Goal: Task Accomplishment & Management: Complete application form

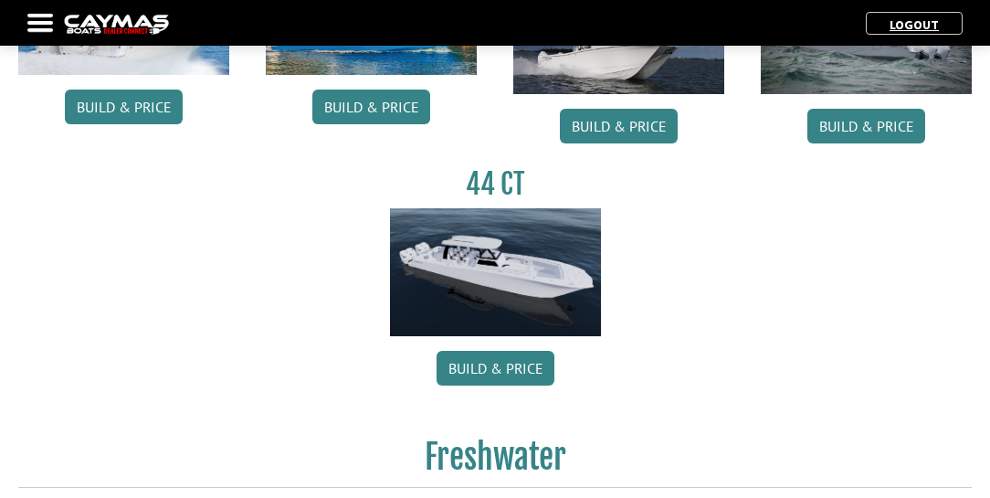
scroll to position [991, 0]
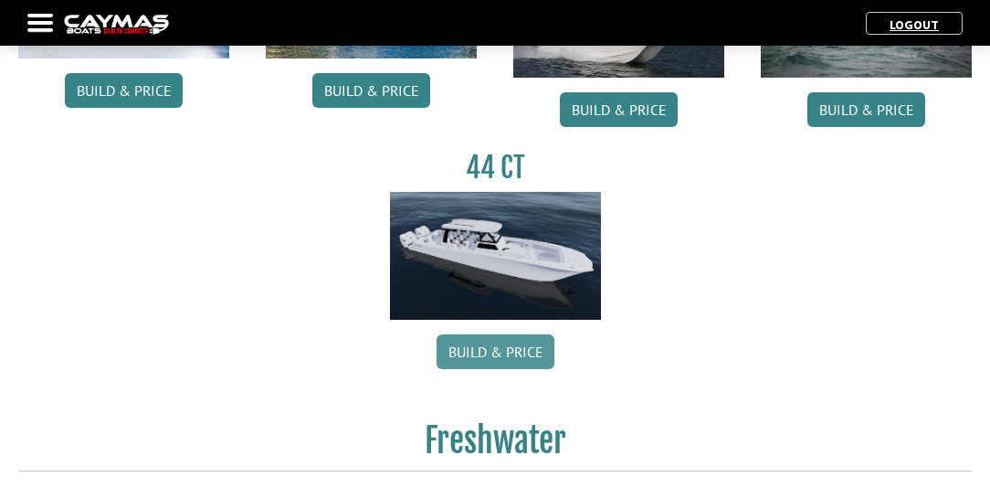
click at [510, 351] on link "Build & Price" at bounding box center [496, 351] width 118 height 35
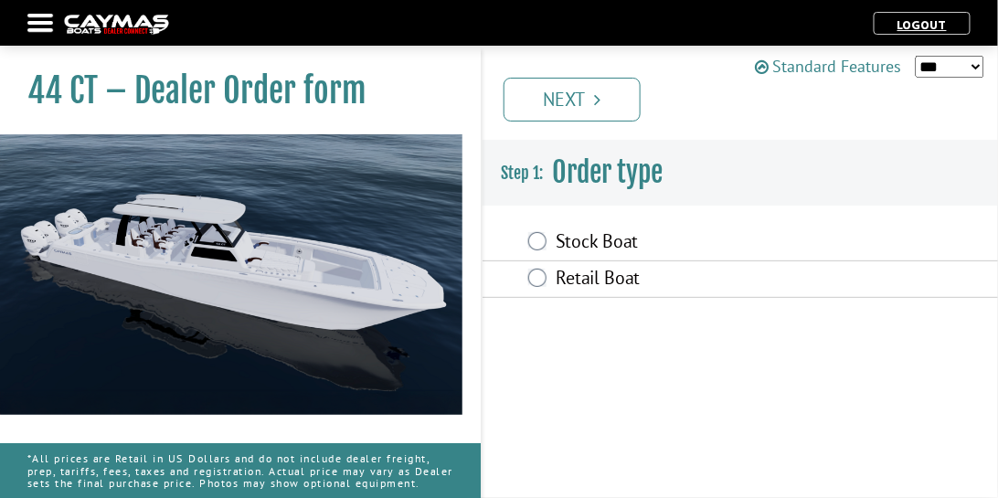
click at [824, 69] on link "Standard Features" at bounding box center [828, 66] width 147 height 25
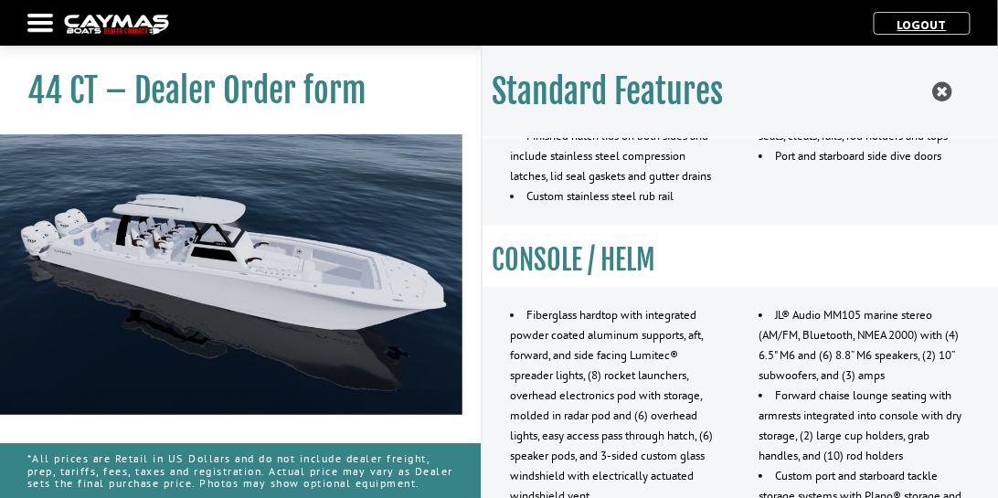
scroll to position [1157, 0]
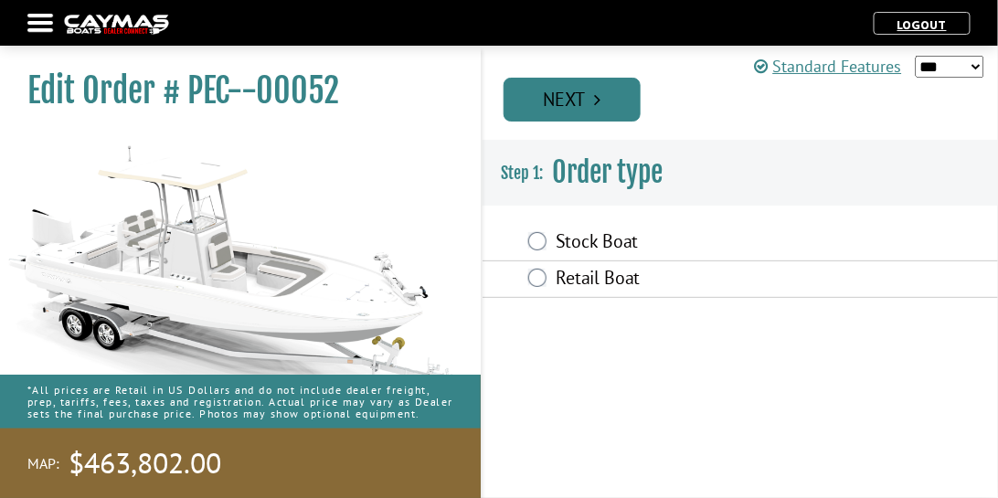
click at [613, 100] on link "Next" at bounding box center [571, 100] width 137 height 44
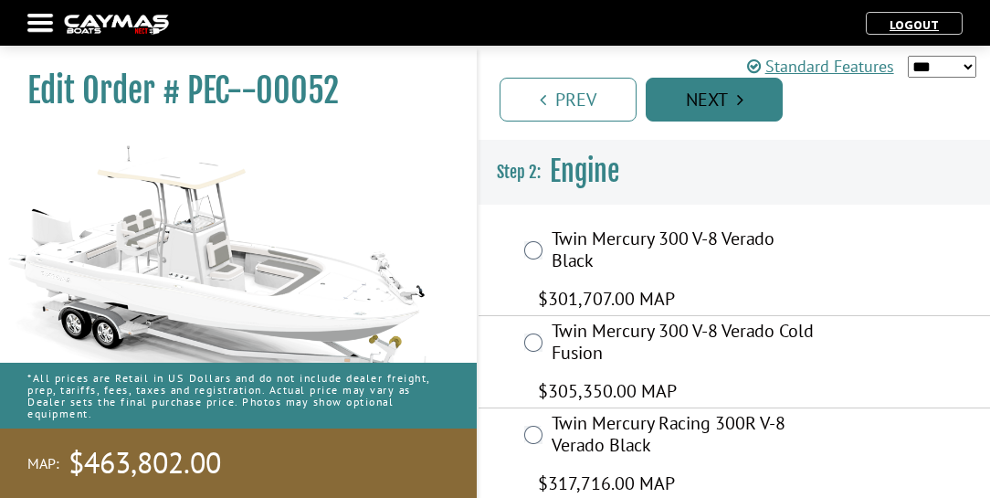
click at [761, 108] on link "Next" at bounding box center [714, 100] width 137 height 44
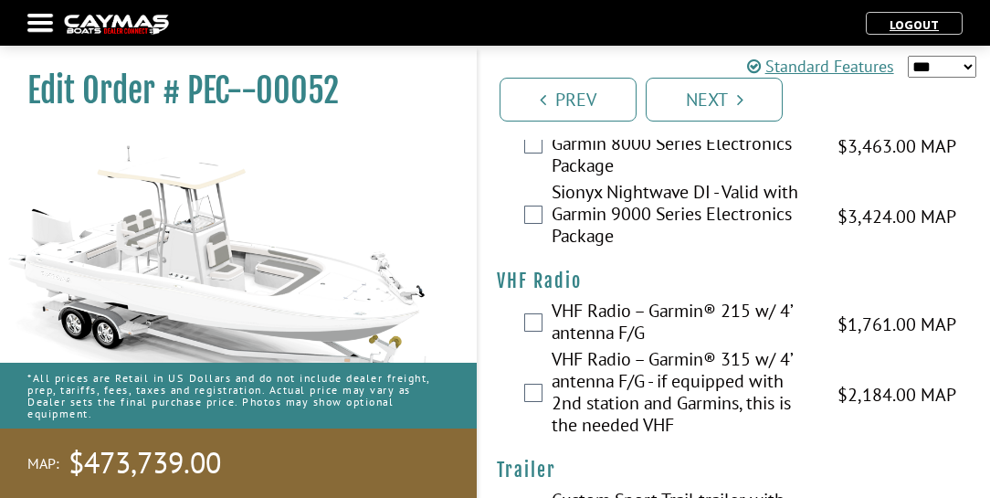
scroll to position [7717, 0]
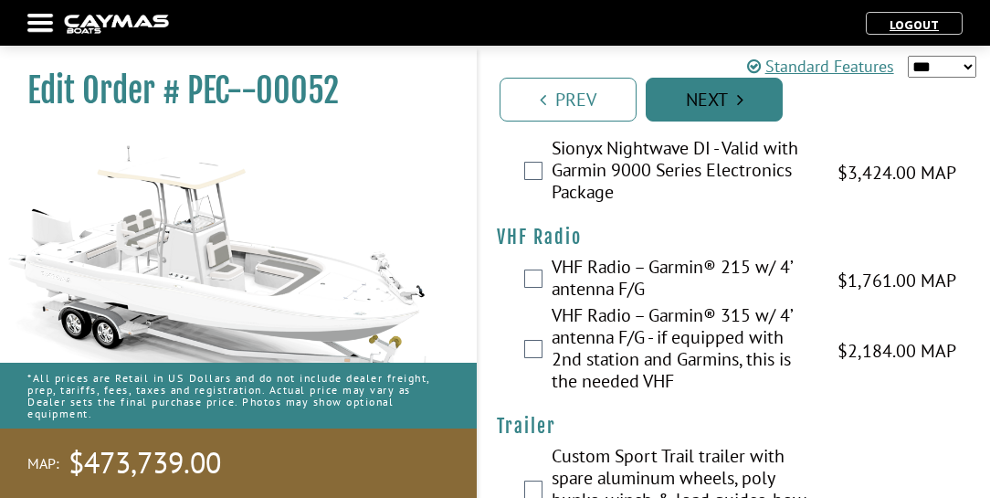
click at [677, 94] on link "Next" at bounding box center [714, 100] width 137 height 44
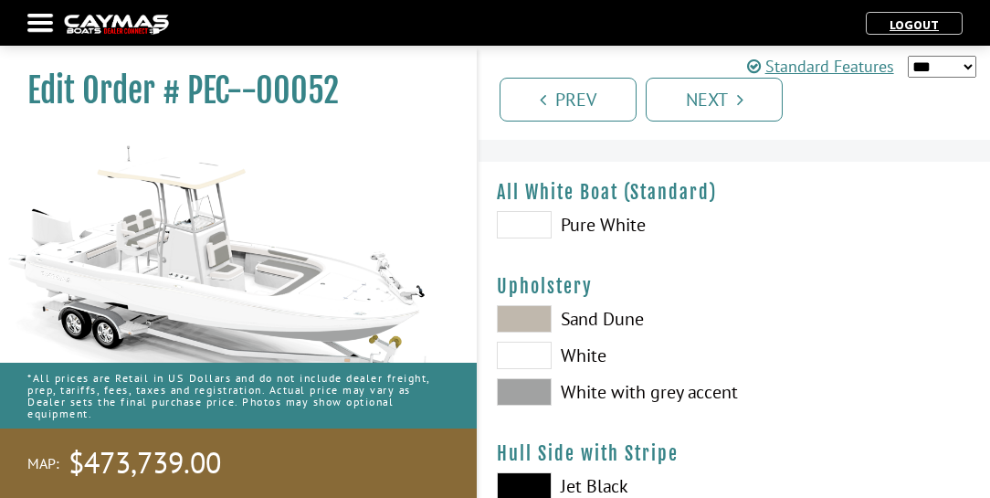
scroll to position [104, 0]
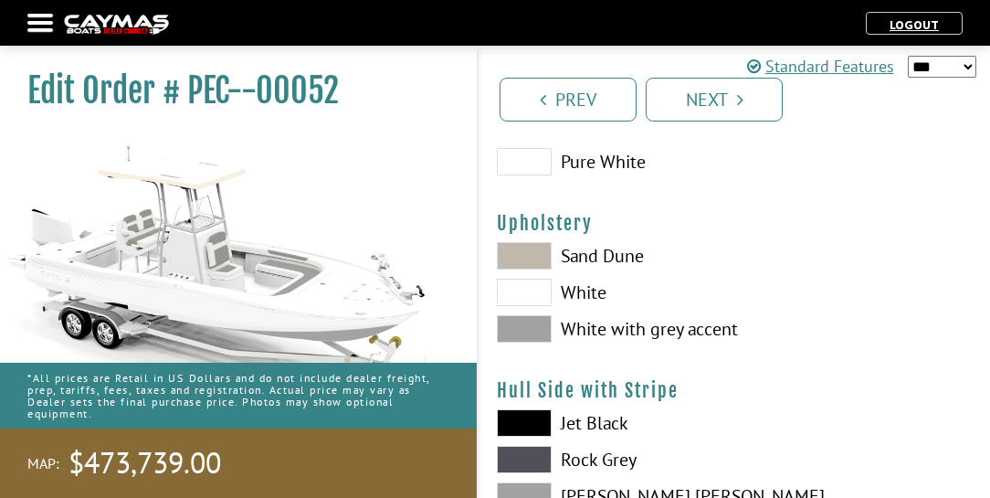
drag, startPoint x: 516, startPoint y: 287, endPoint x: 530, endPoint y: 284, distance: 14.0
click at [519, 286] on span at bounding box center [524, 292] width 55 height 27
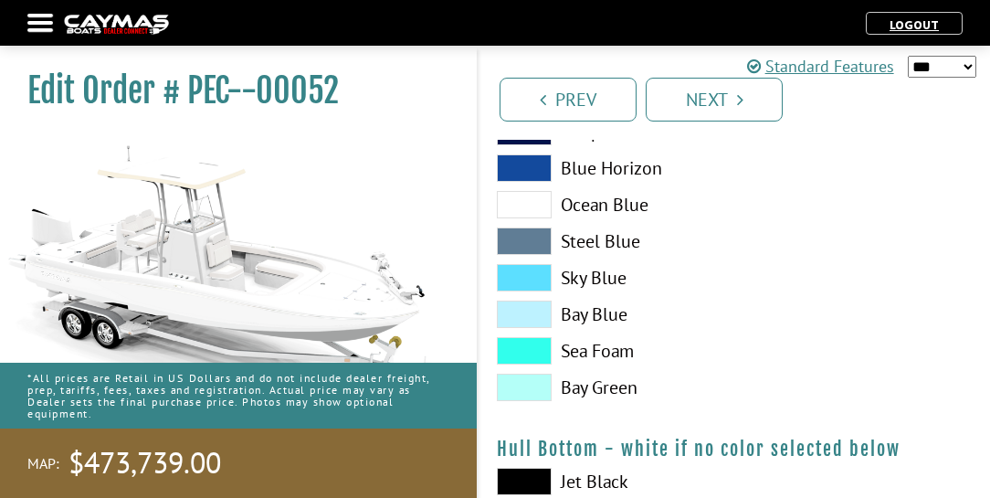
scroll to position [991, 0]
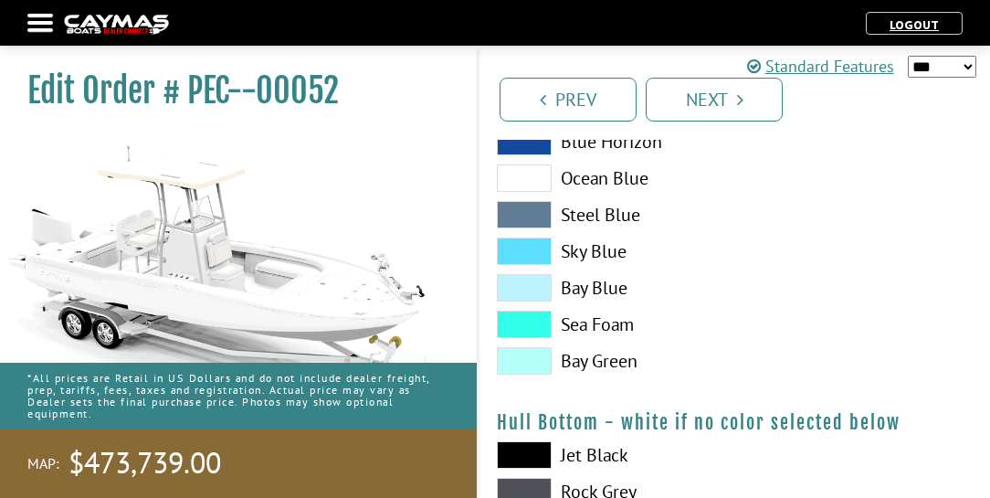
click at [529, 289] on span at bounding box center [524, 287] width 55 height 27
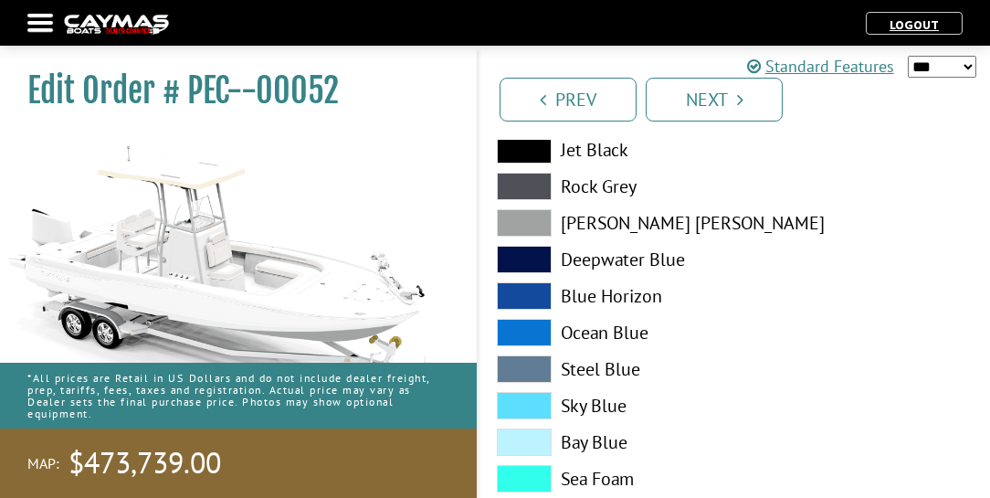
scroll to position [1357, 0]
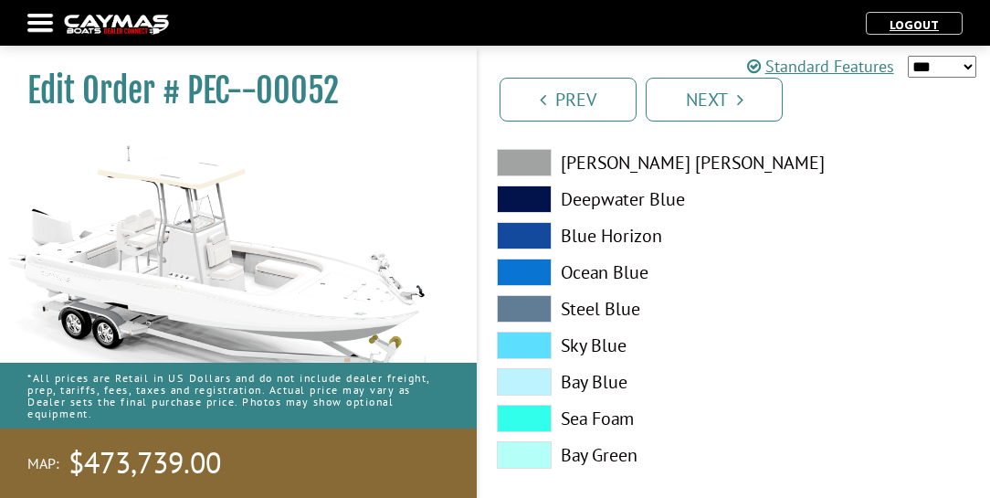
click at [533, 387] on span at bounding box center [524, 381] width 55 height 27
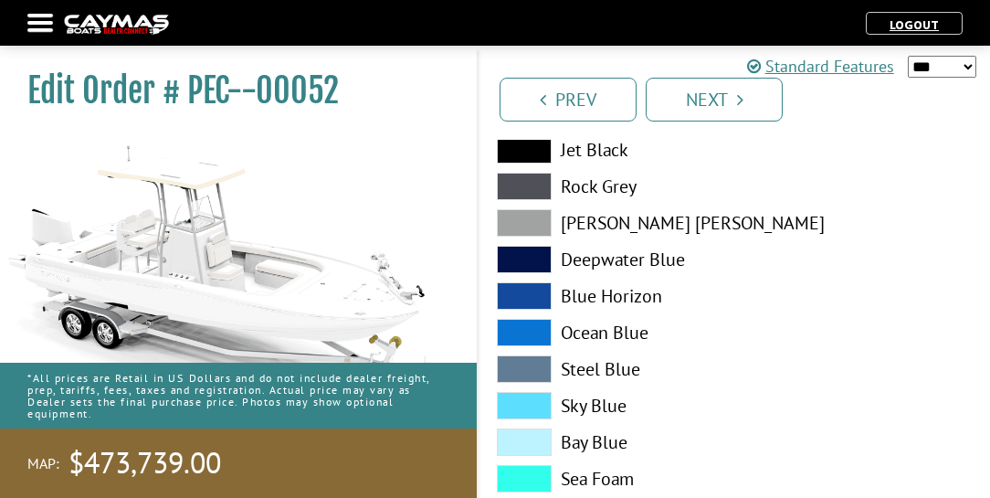
scroll to position [1774, 0]
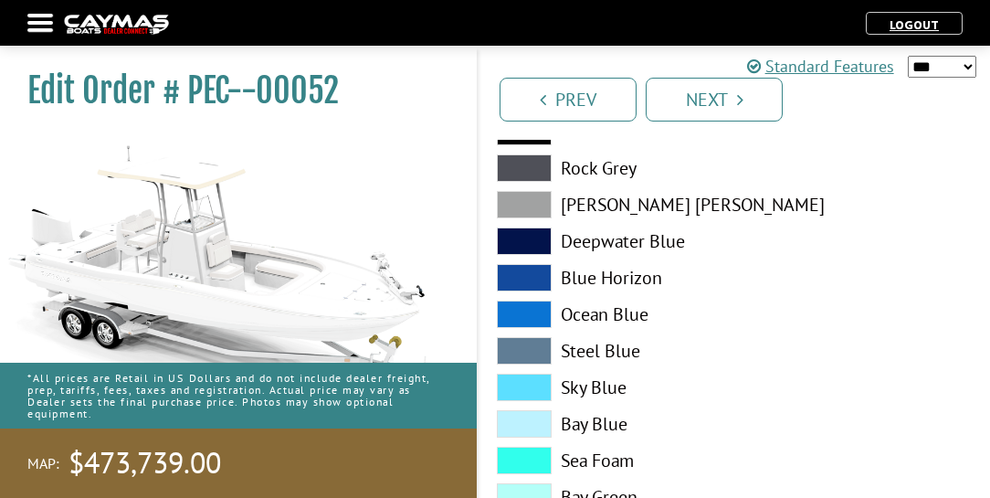
click at [524, 425] on span at bounding box center [524, 423] width 55 height 27
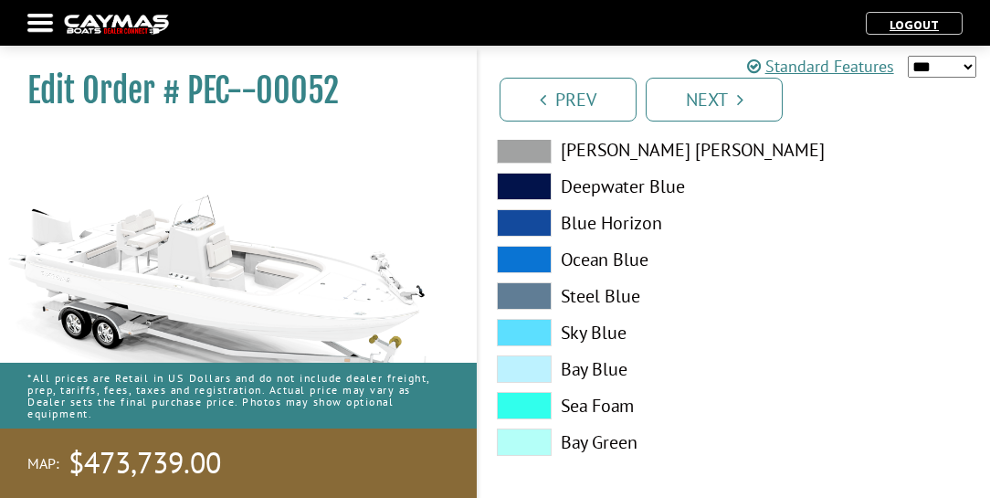
scroll to position [2301, 0]
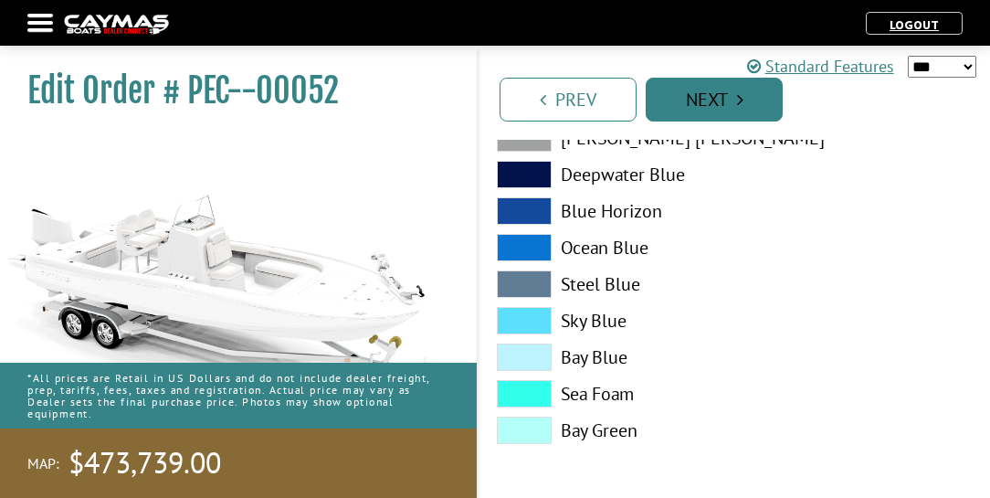
click at [736, 95] on link "Next" at bounding box center [714, 100] width 137 height 44
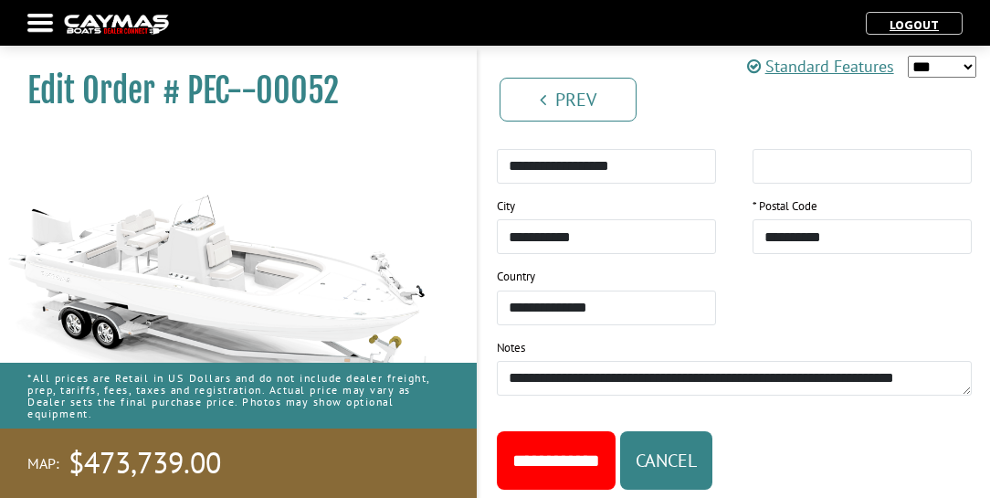
scroll to position [2883, 0]
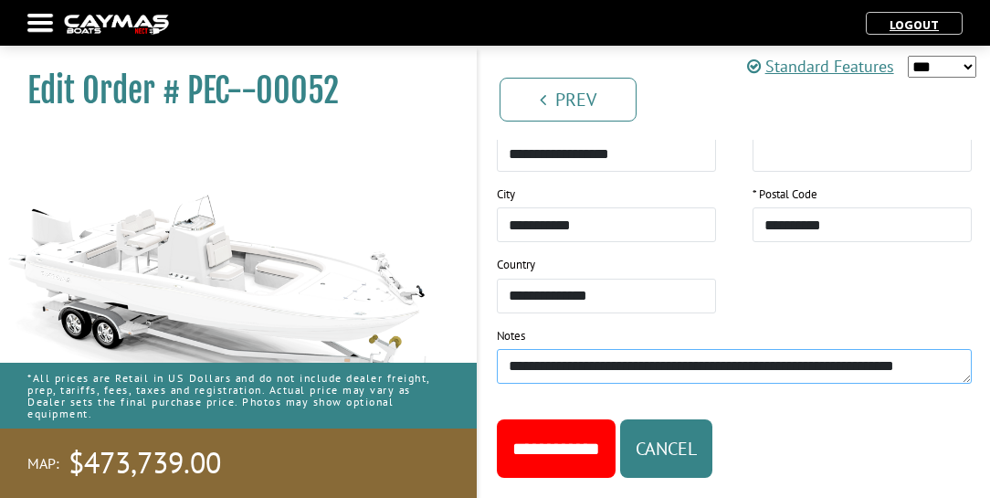
click at [928, 349] on textarea "**********" at bounding box center [734, 366] width 475 height 35
click at [817, 349] on textarea "**********" at bounding box center [734, 366] width 475 height 35
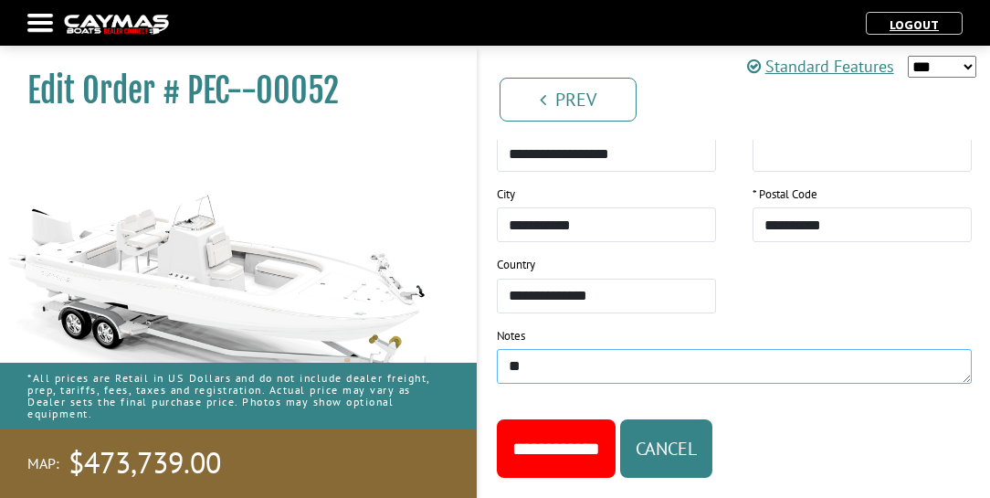
type textarea "*"
type textarea "**********"
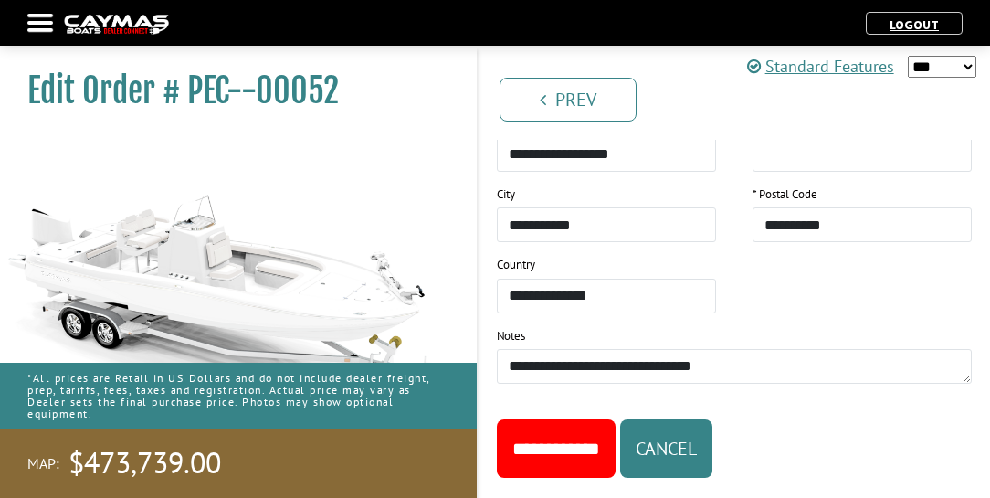
click at [566, 419] on input "**********" at bounding box center [556, 448] width 119 height 58
